Goal: Check status: Check status

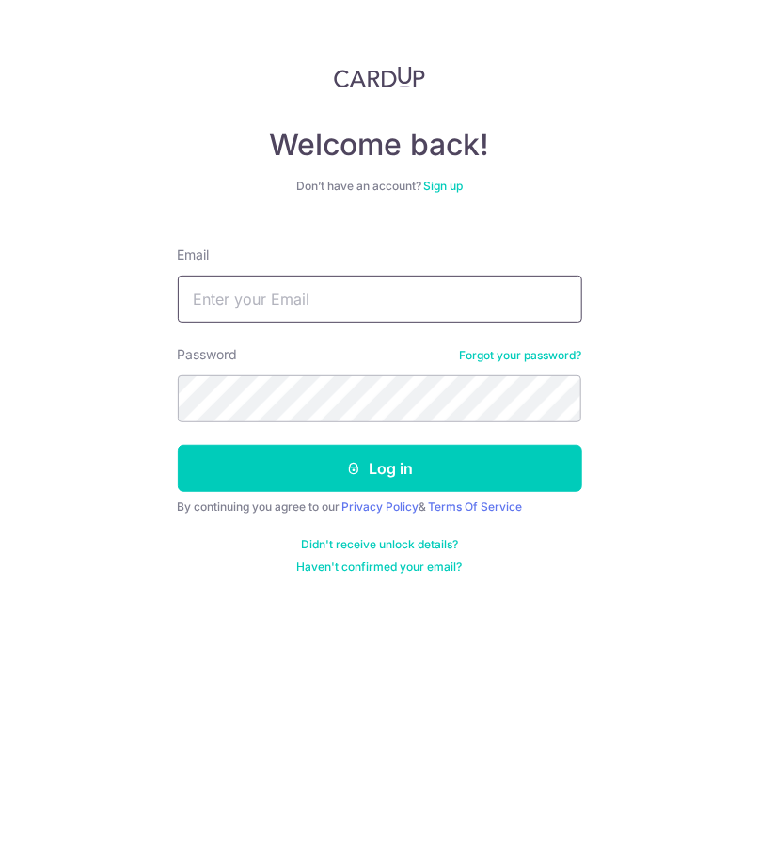
click at [291, 293] on input "Email" at bounding box center [380, 299] width 404 height 47
type input "[EMAIL_ADDRESS][DOMAIN_NAME]"
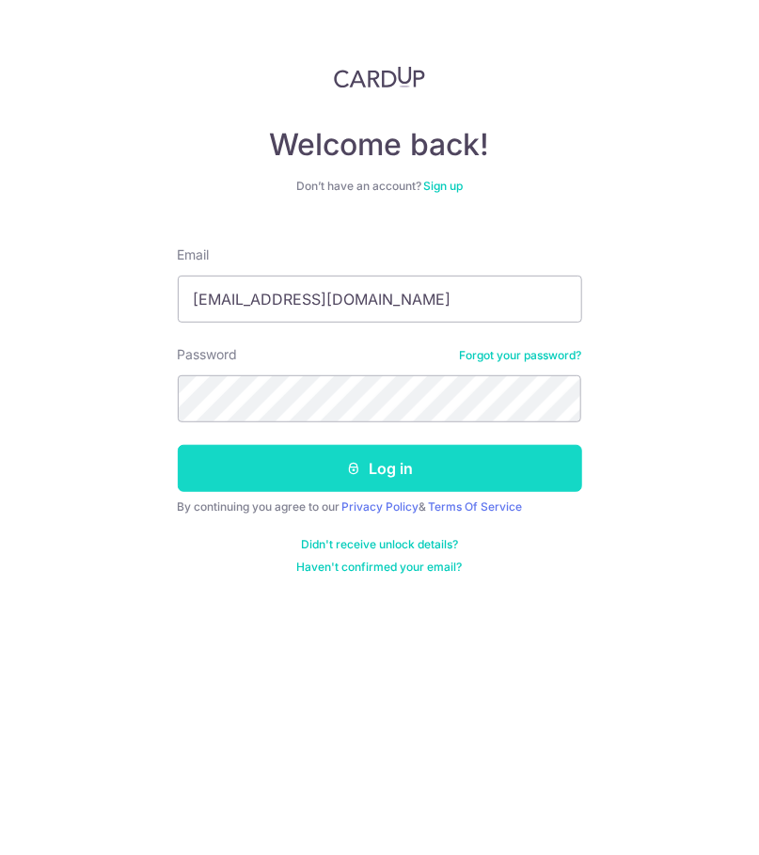
click at [341, 456] on button "Log in" at bounding box center [380, 468] width 404 height 47
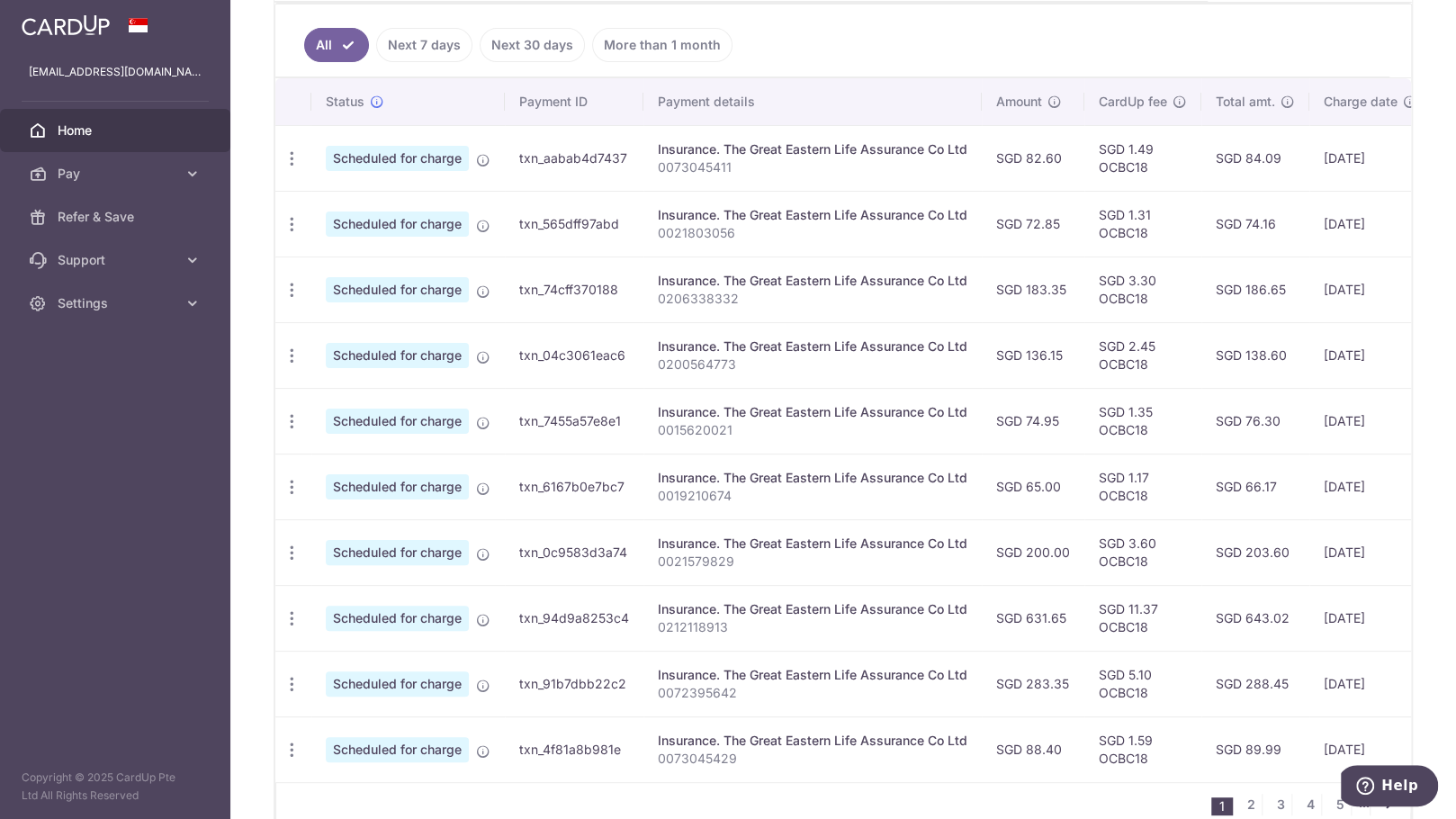
scroll to position [573, 0]
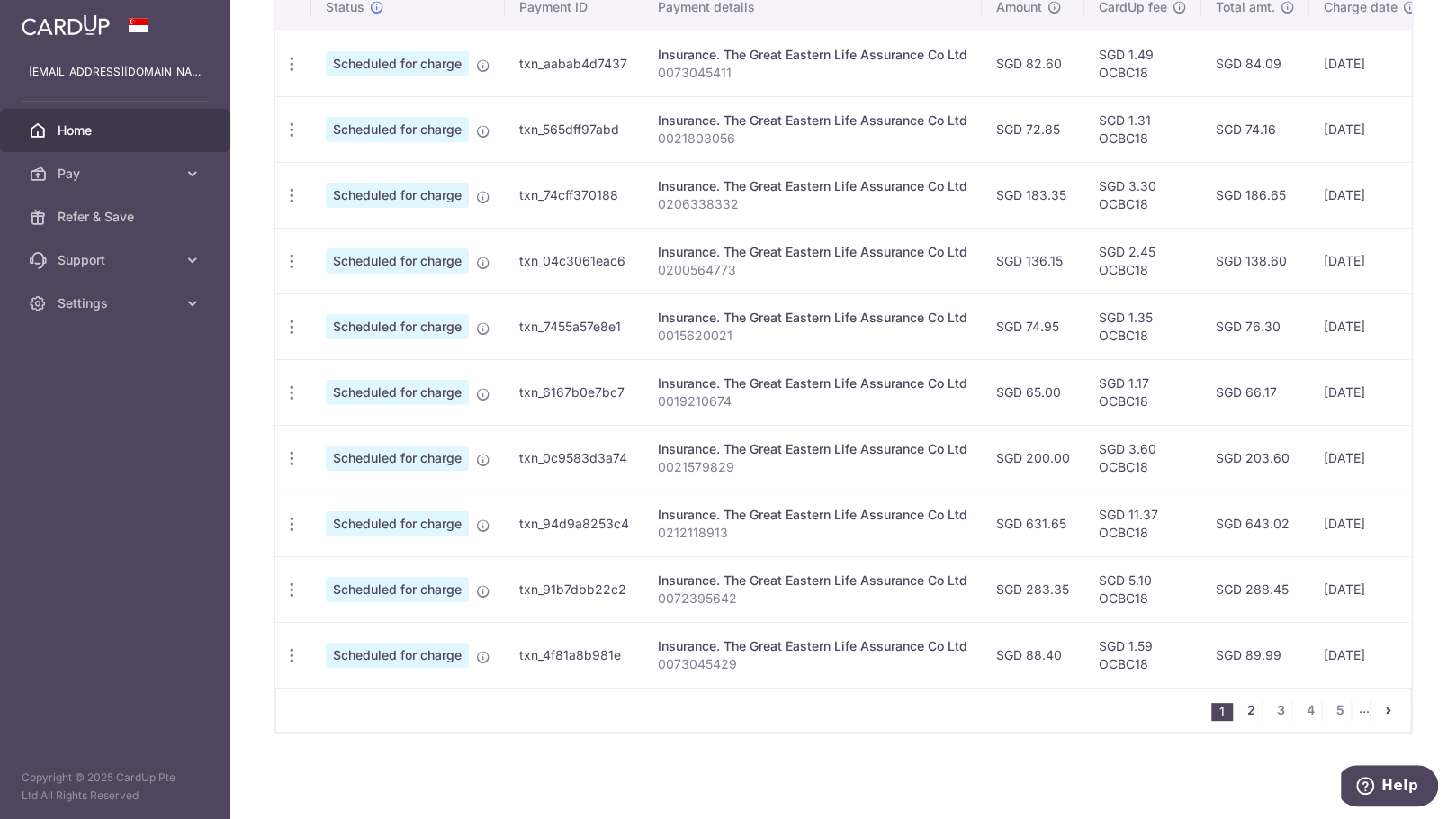
click at [725, 708] on link "2" at bounding box center [1250, 710] width 22 height 22
click at [725, 709] on link "3" at bounding box center [1240, 710] width 22 height 22
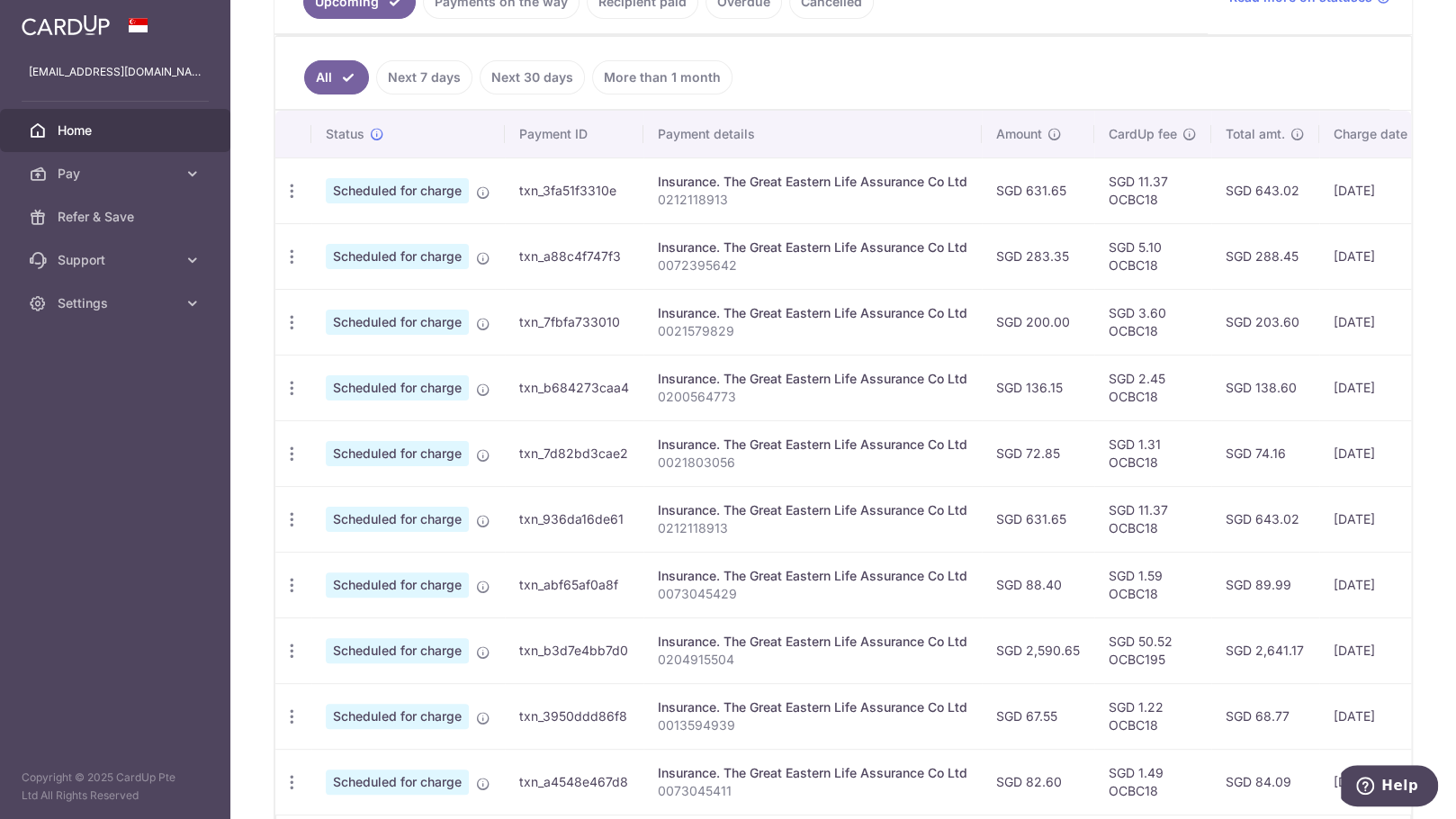
scroll to position [51, 0]
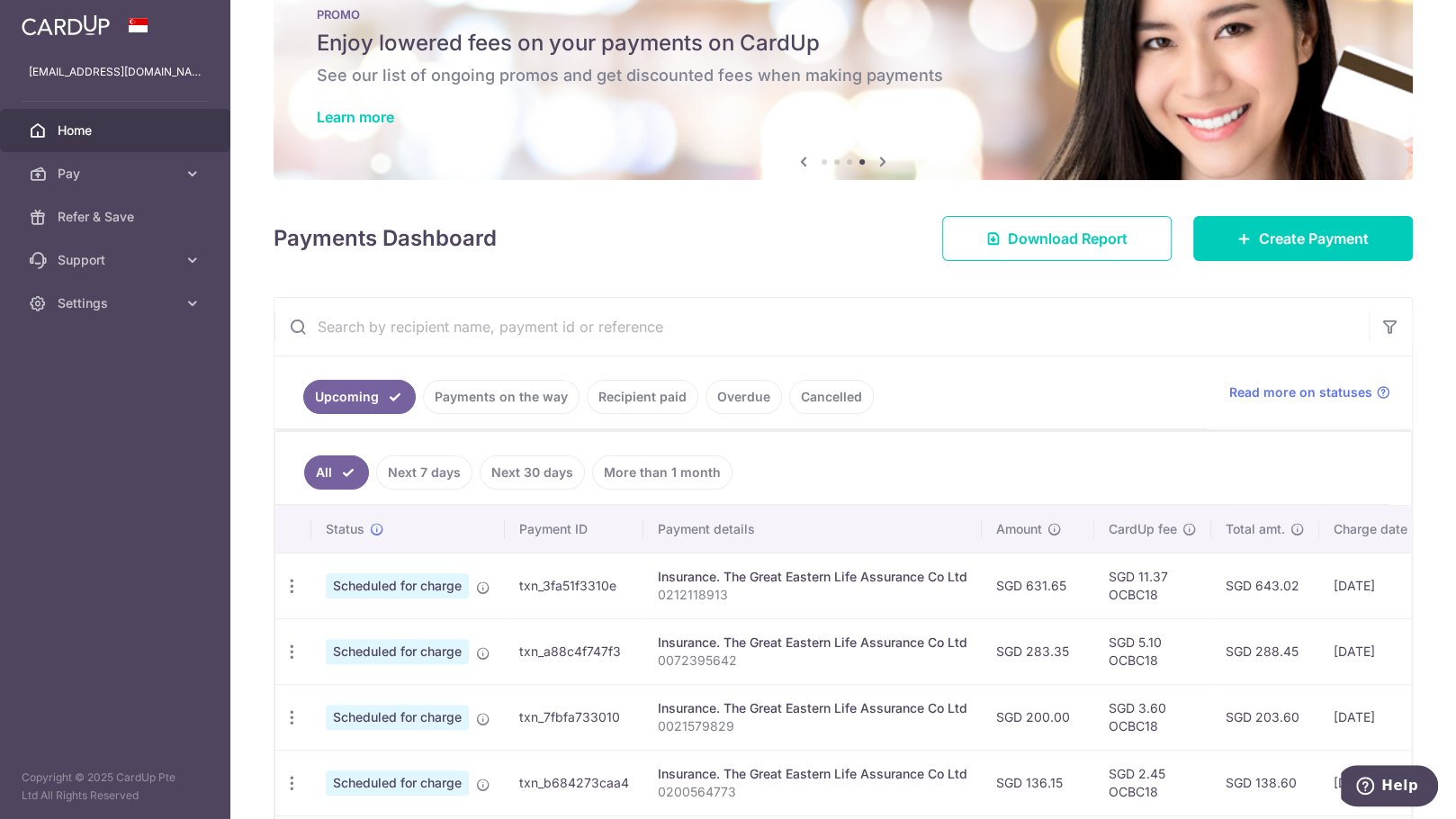
click at [610, 393] on link "Recipient paid" at bounding box center [642, 397] width 112 height 34
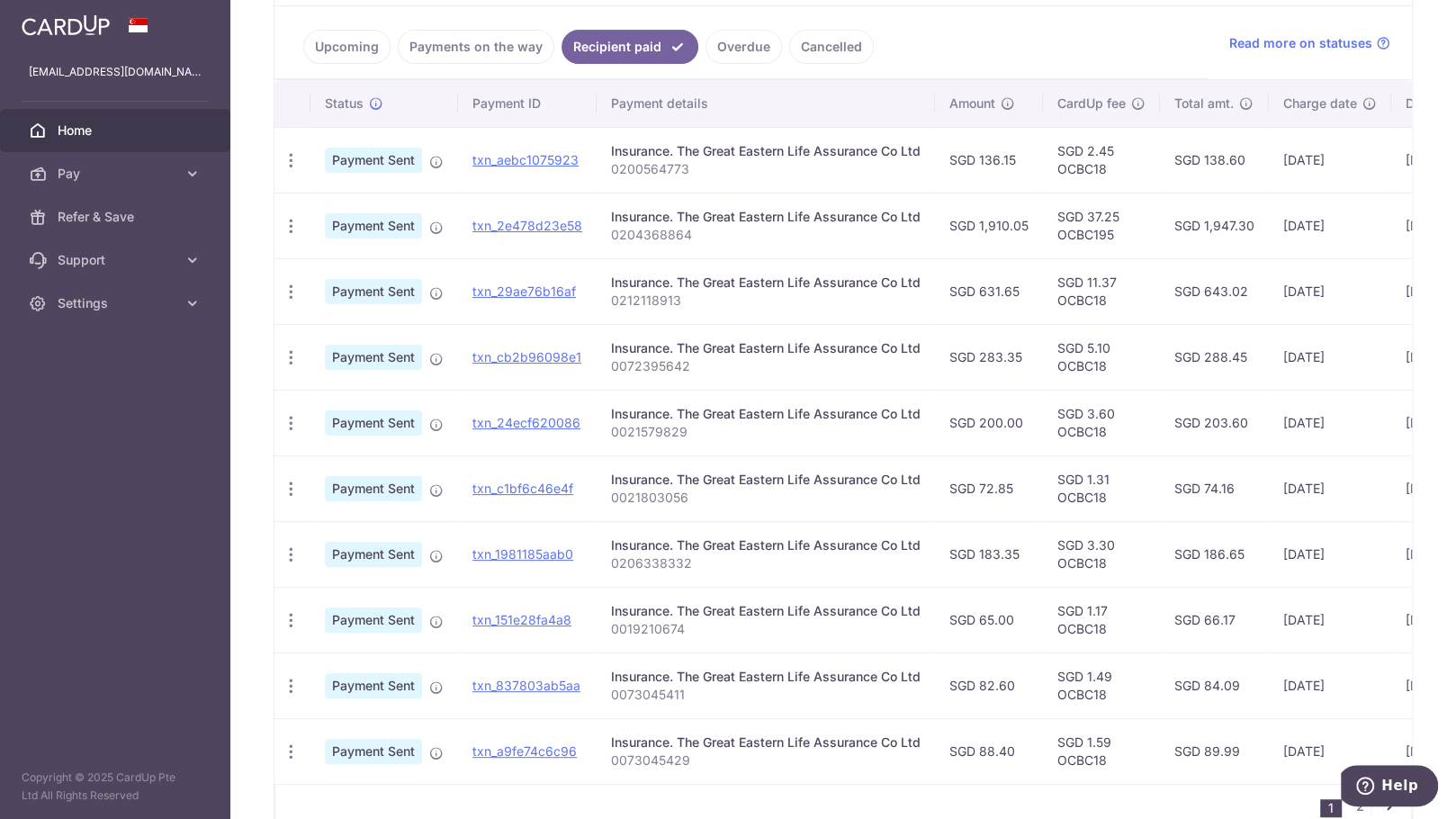
scroll to position [498, 0]
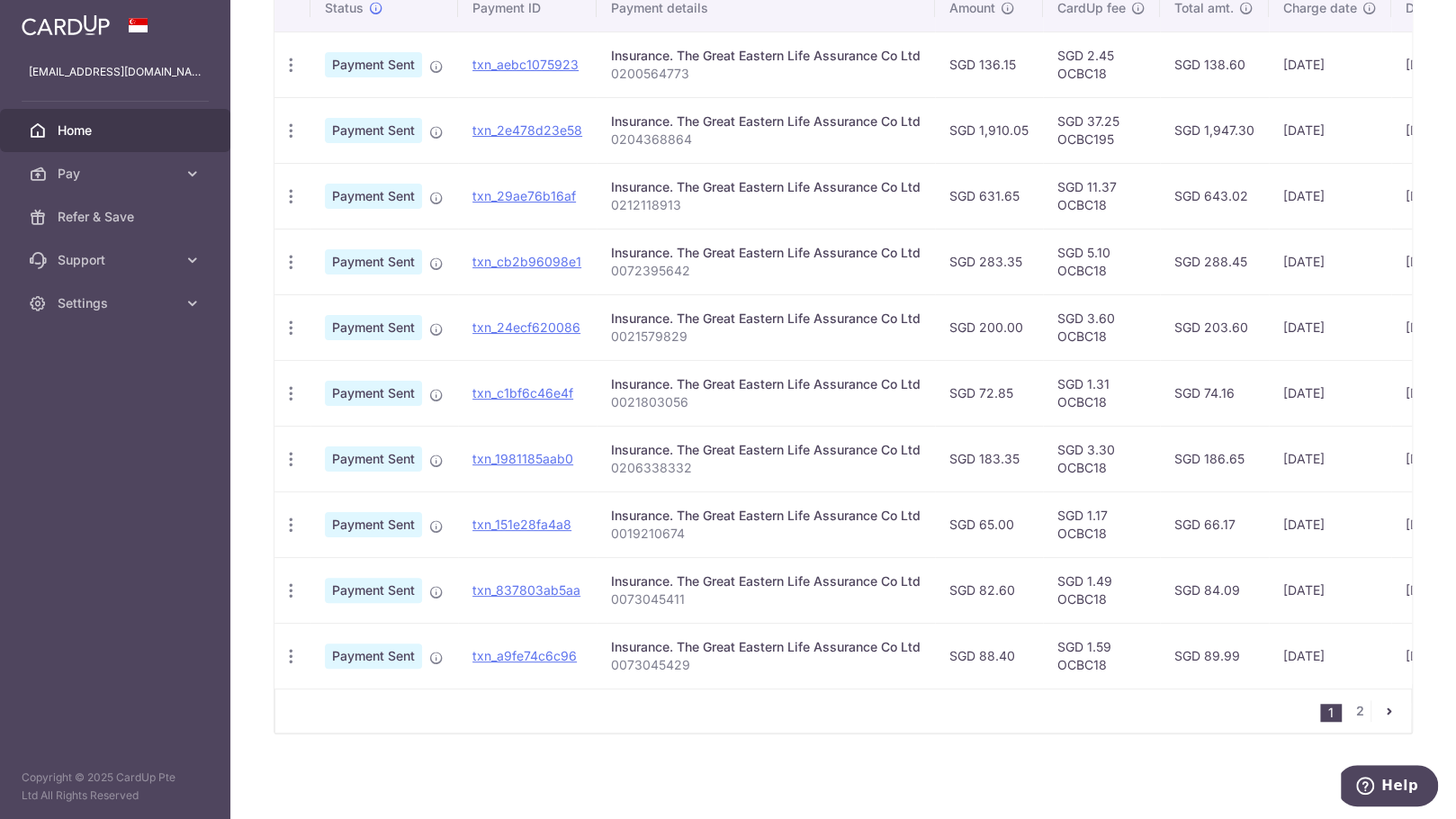
click at [725, 711] on icon "pager" at bounding box center [1389, 711] width 14 height 14
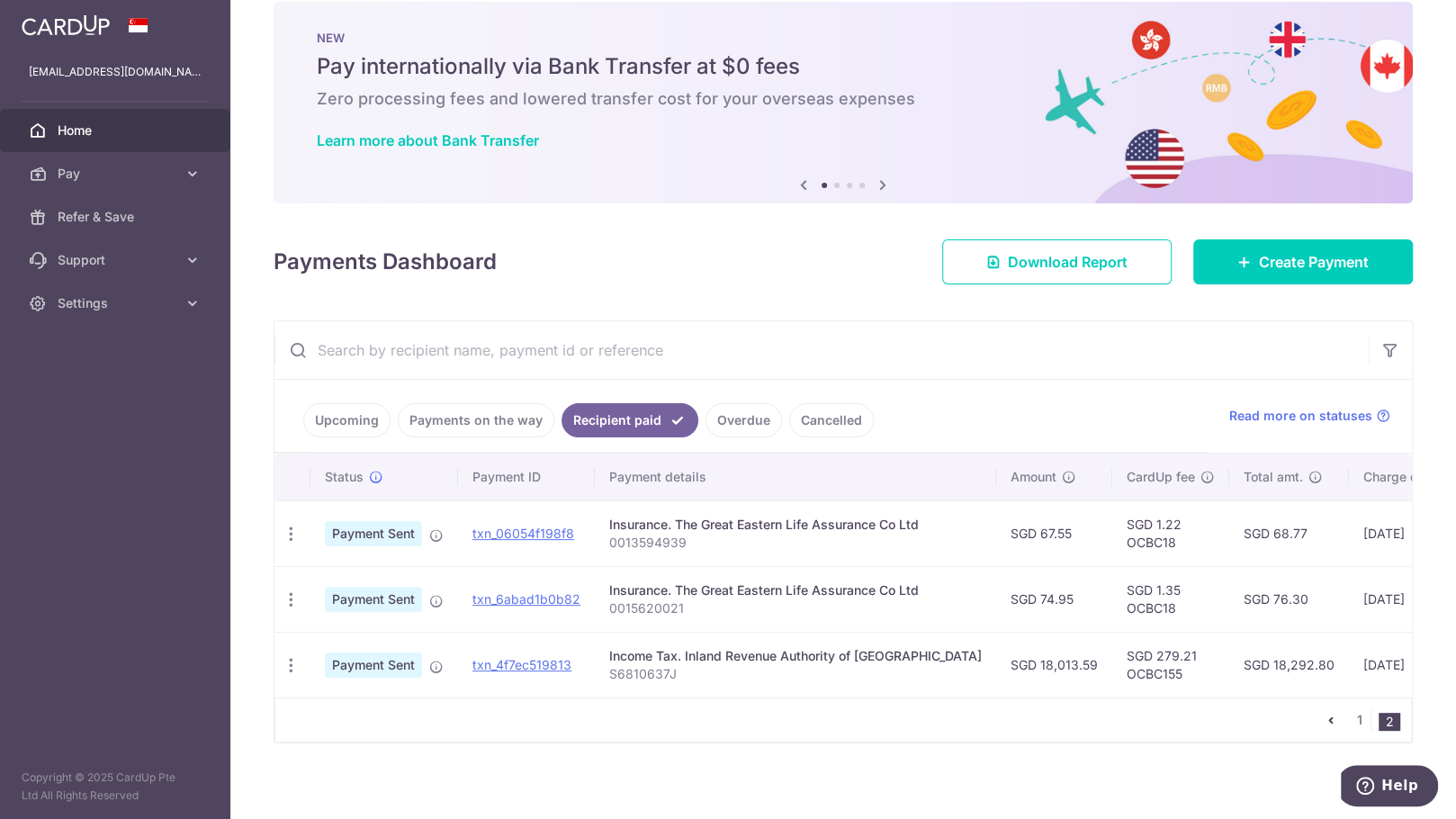
scroll to position [40, 0]
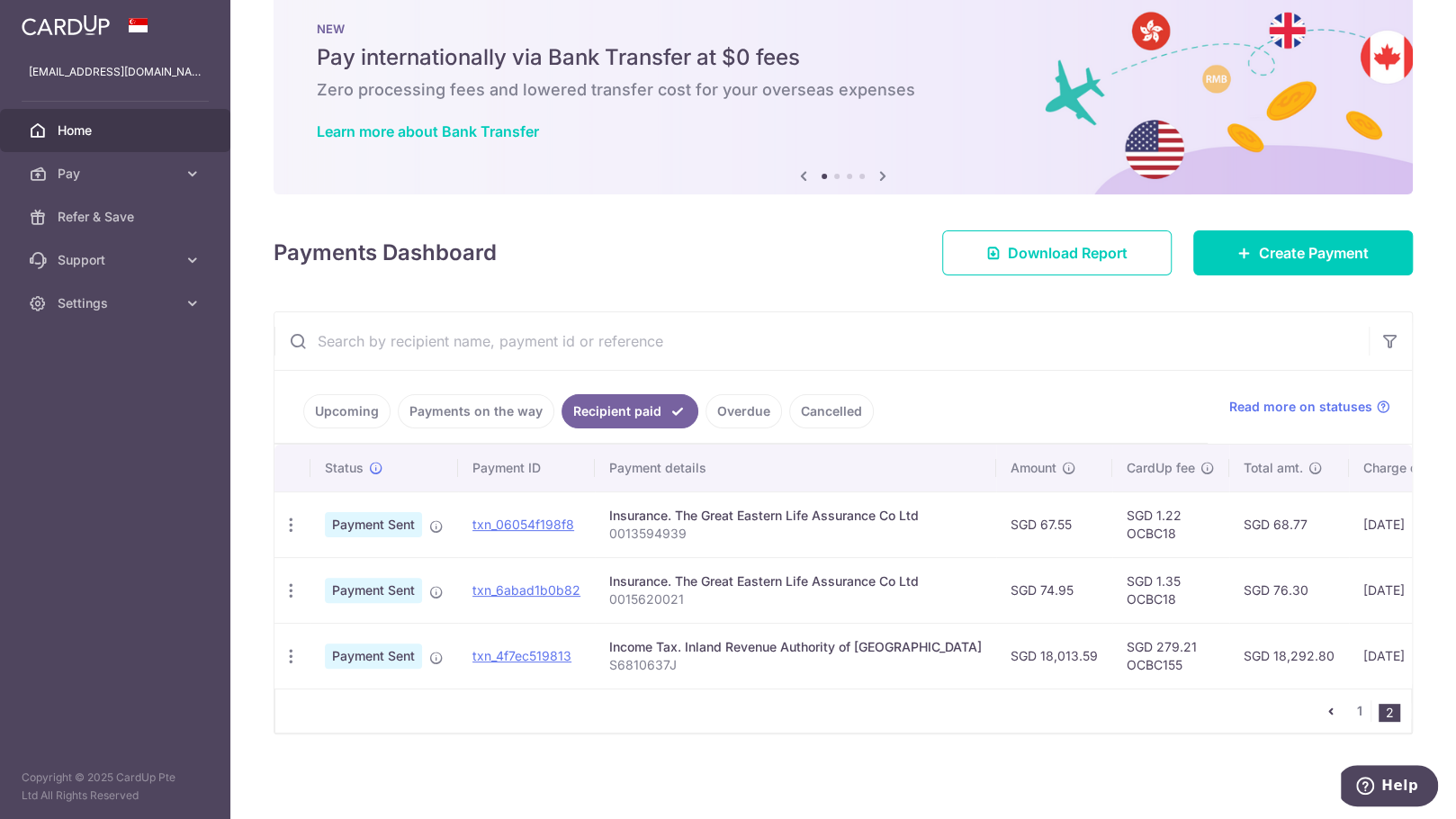
click at [725, 646] on td "SGD 18,013.59" at bounding box center [1053, 655] width 116 height 66
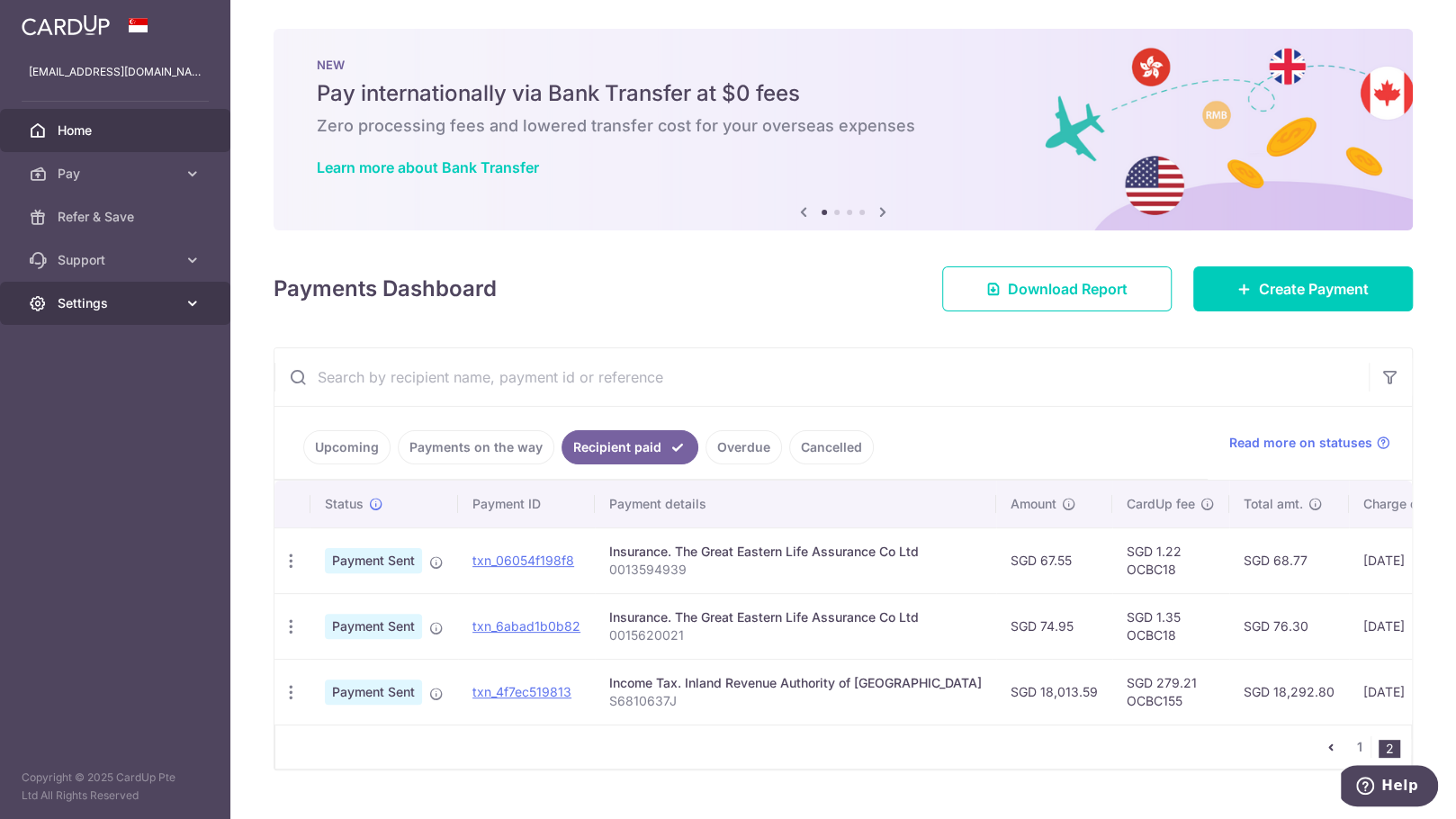
click at [111, 306] on span "Settings" at bounding box center [117, 303] width 119 height 18
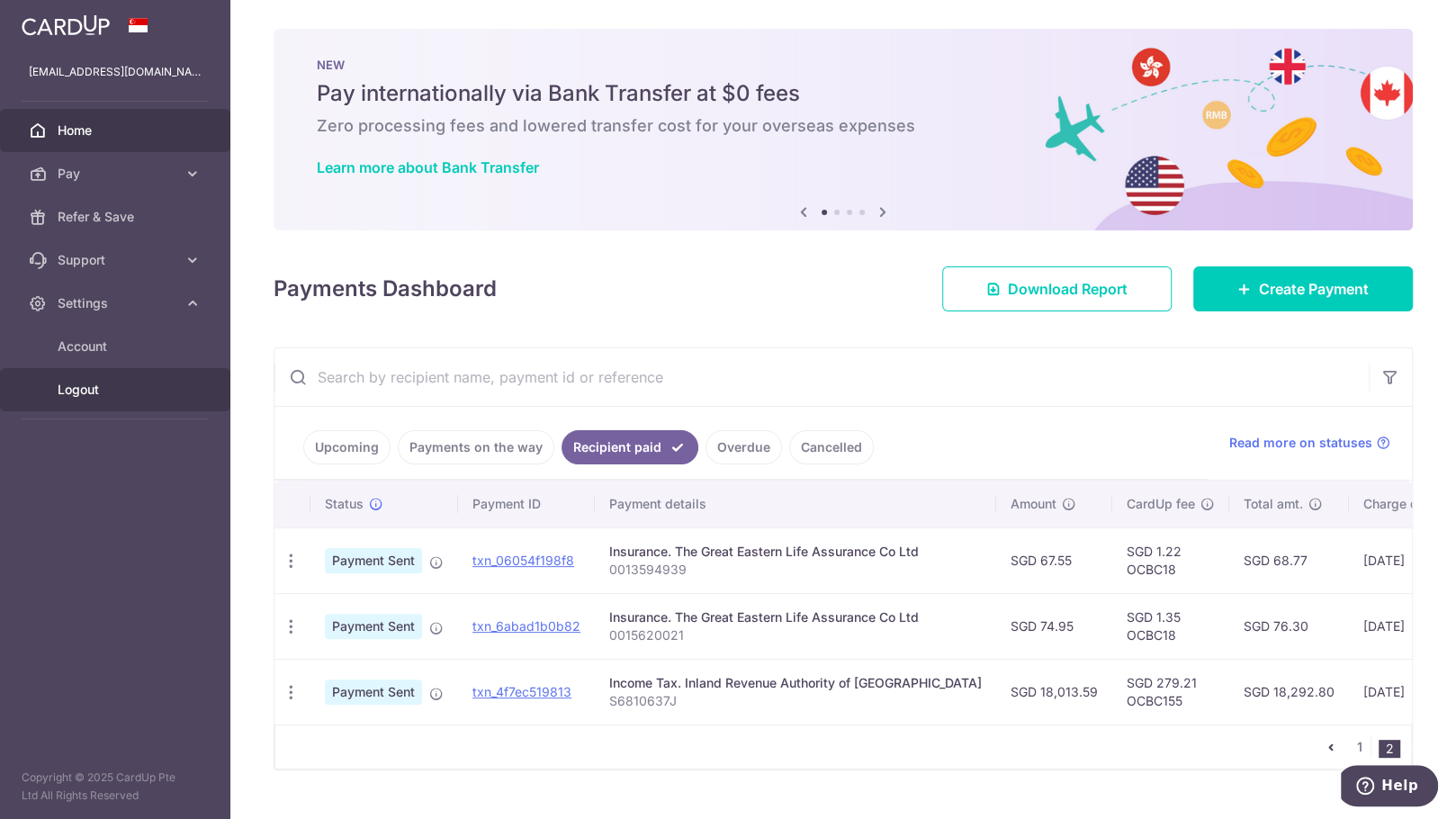
click at [82, 378] on link "Logout" at bounding box center [115, 389] width 231 height 43
